Goal: Task Accomplishment & Management: Use online tool/utility

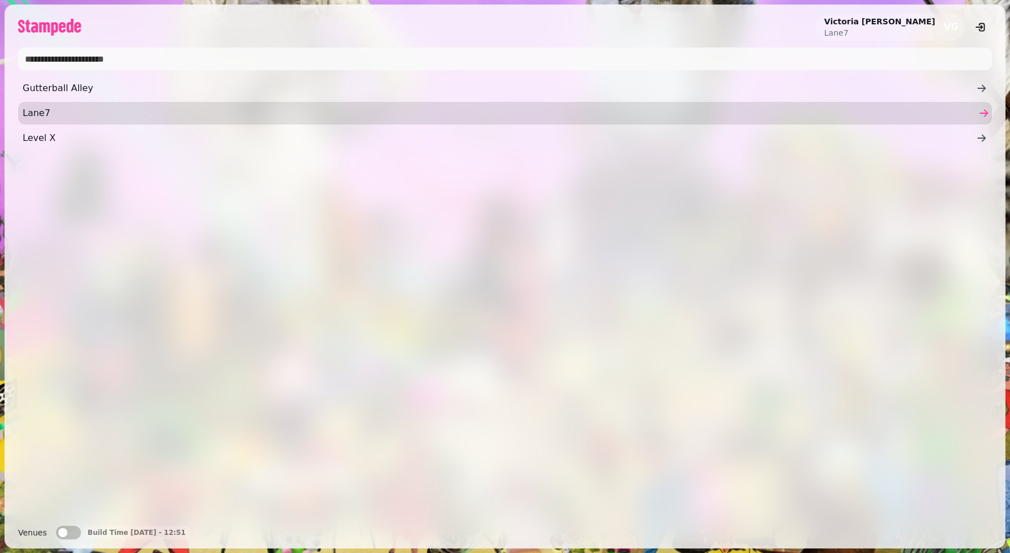
click at [207, 114] on span "Lane7" at bounding box center [499, 113] width 953 height 14
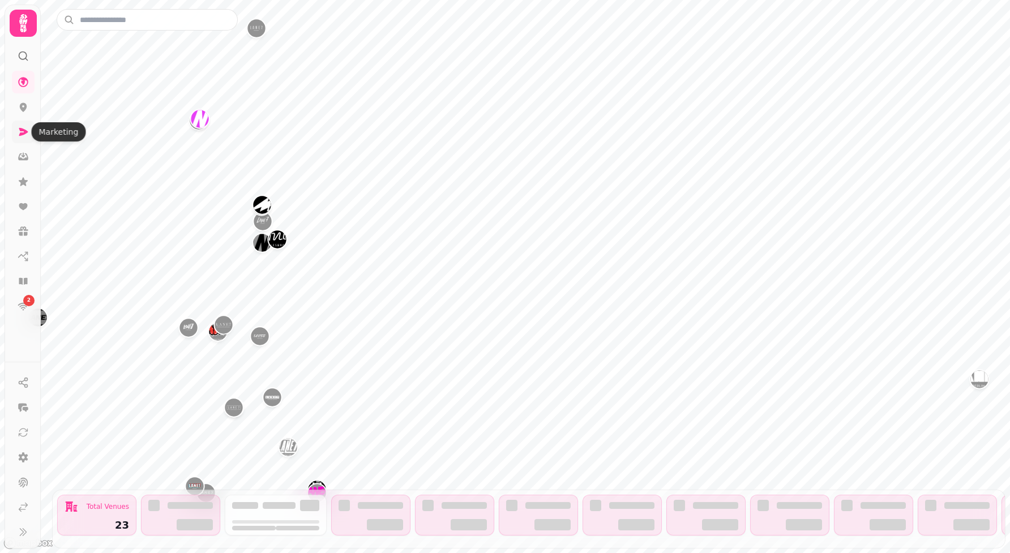
click at [23, 132] on icon at bounding box center [23, 131] width 11 height 11
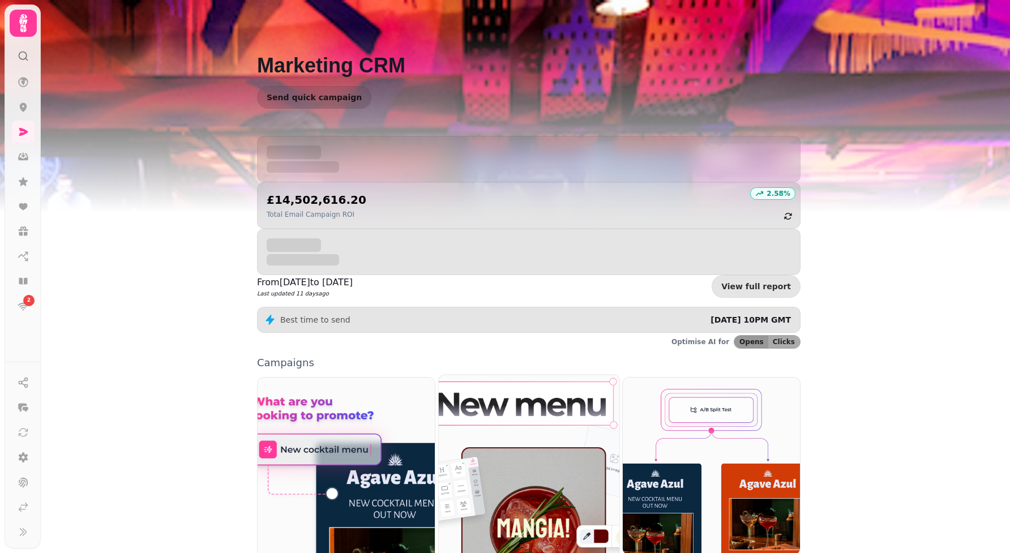
click at [477, 387] on img at bounding box center [529, 488] width 199 height 248
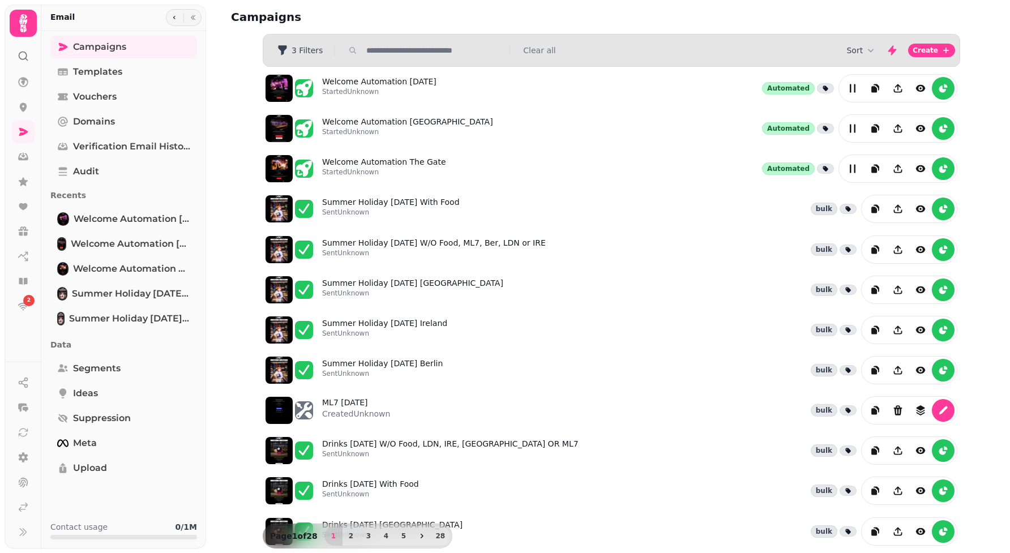
click at [868, 42] on div "Sort Create" at bounding box center [900, 50] width 109 height 23
click at [865, 46] on button "Sort" at bounding box center [861, 50] width 30 height 11
click at [863, 96] on span "Created At" at bounding box center [851, 93] width 42 height 11
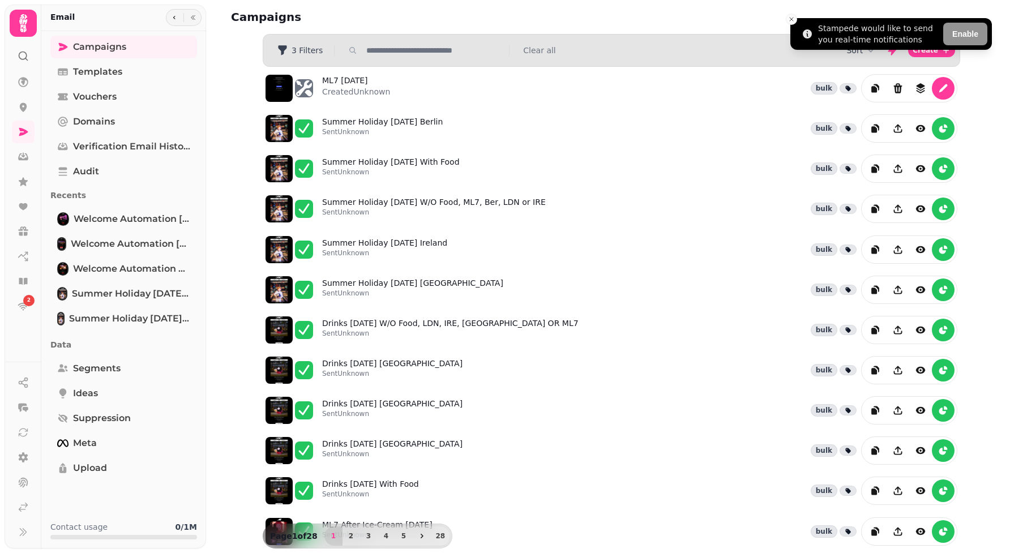
click at [793, 25] on li "Stampede would like to send you real-time notifications Enable" at bounding box center [890, 34] width 201 height 32
click at [792, 19] on icon "Close toast" at bounding box center [791, 19] width 7 height 7
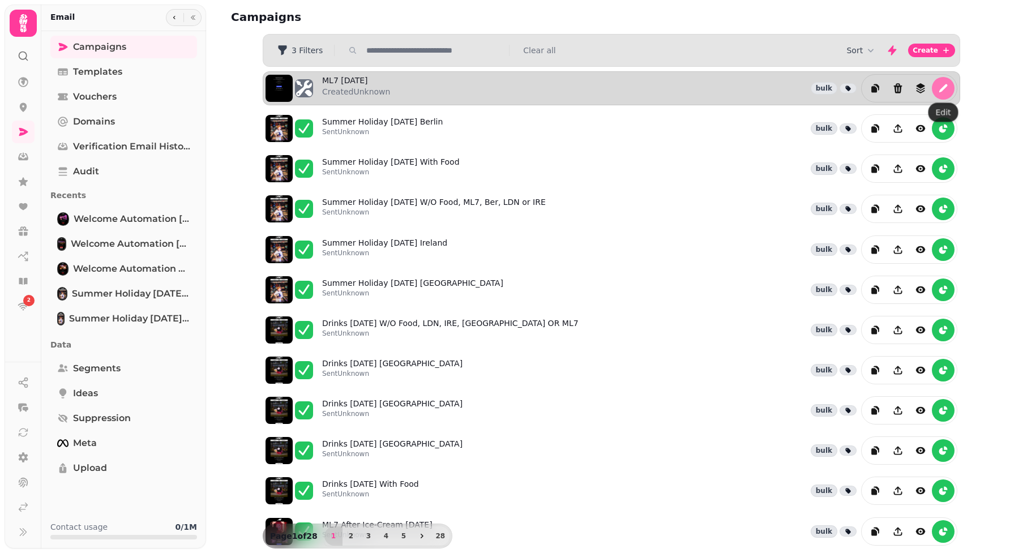
click at [947, 84] on icon "edit" at bounding box center [942, 88] width 11 height 11
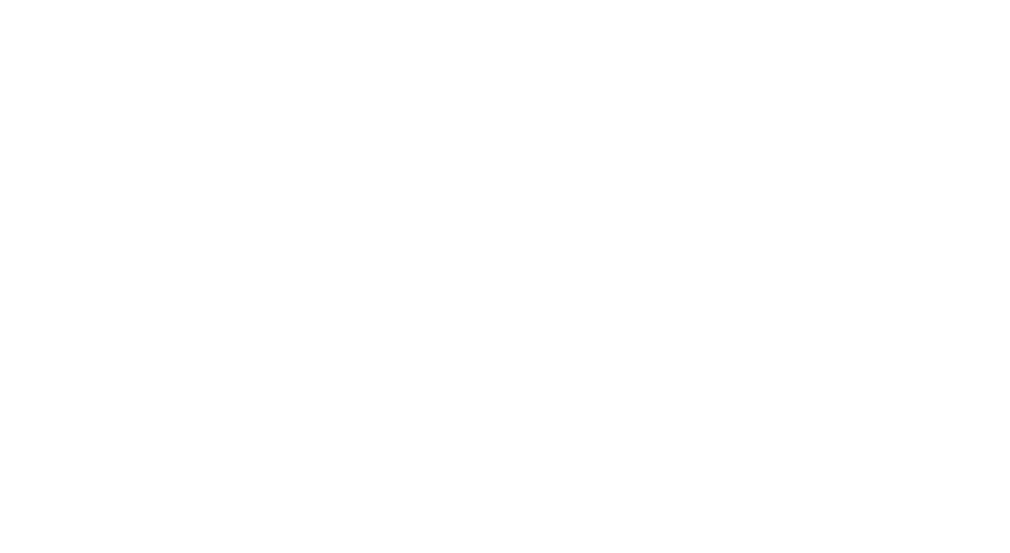
select select "**********"
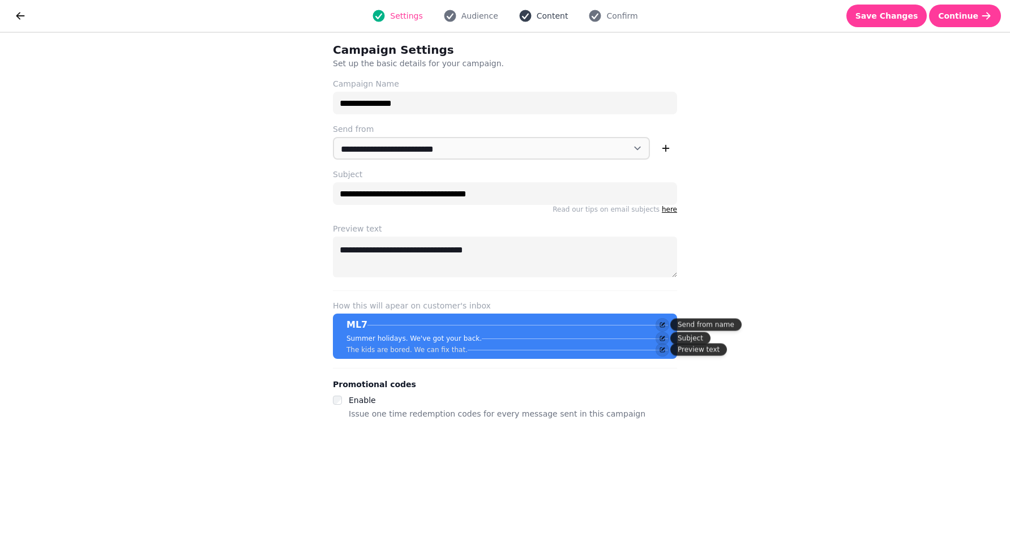
click at [547, 14] on span "Content" at bounding box center [552, 15] width 32 height 11
